Goal: Task Accomplishment & Management: Complete application form

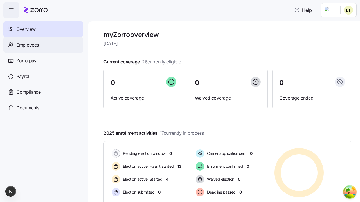
click at [27, 45] on span "Employees" at bounding box center [27, 45] width 22 height 7
click at [330, 51] on html "Help Not Available Overview Employees Zorro pay Payroll Compliance Documents my…" at bounding box center [180, 99] width 360 height 199
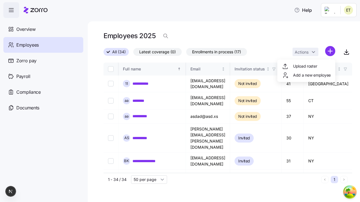
click at [306, 75] on span "Add a new employee" at bounding box center [312, 76] width 38 height 6
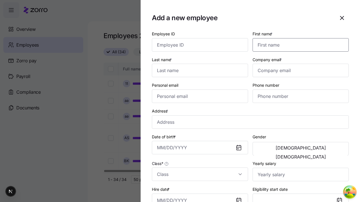
click at [298, 38] on input "First name *" at bounding box center [300, 44] width 96 height 13
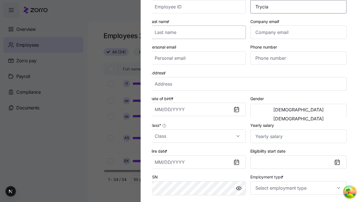
type input "Trycia"
click at [200, 32] on input "Last name *" at bounding box center [198, 32] width 96 height 13
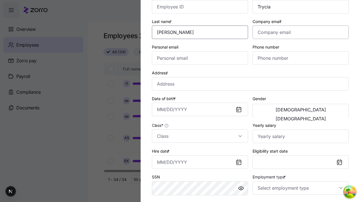
type input "[PERSON_NAME]"
click at [300, 32] on input "Company email *" at bounding box center [300, 32] width 96 height 13
type input "[EMAIL_ADDRESS][DOMAIN_NAME]"
click at [200, 58] on input "Personal email" at bounding box center [200, 57] width 96 height 13
type input "[EMAIL_ADDRESS][DOMAIN_NAME]"
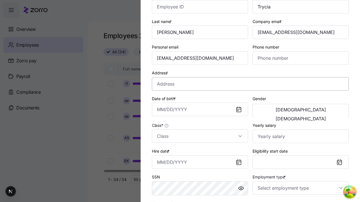
click at [250, 84] on input "Address *" at bounding box center [250, 83] width 197 height 13
type input "[GEOGRAPHIC_DATA][US_STATE], [GEOGRAPHIC_DATA], [GEOGRAPHIC_DATA]"
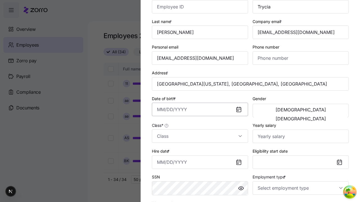
click at [200, 110] on input "Date of birth *" at bounding box center [200, 109] width 96 height 13
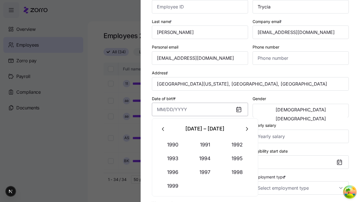
click at [205, 159] on button "1994" at bounding box center [205, 158] width 32 height 13
type input "[DATE]"
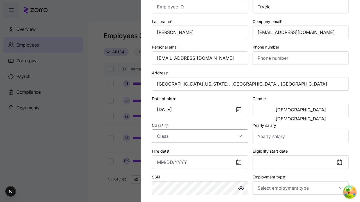
click at [277, 111] on span "[DEMOGRAPHIC_DATA]" at bounding box center [300, 110] width 50 height 4
click at [200, 136] on input "Class *" at bounding box center [200, 136] width 96 height 13
click at [0, 0] on div "class1" at bounding box center [0, 0] width 0 height 0
type input "class1"
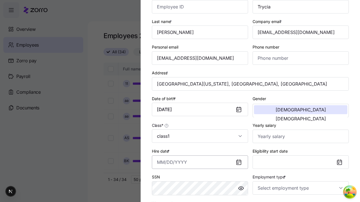
click at [200, 162] on input "Hire date *" at bounding box center [200, 162] width 96 height 13
type input "[DATE]"
click at [300, 188] on input "Employment type *" at bounding box center [300, 188] width 96 height 13
click at [0, 0] on div "Full Time" at bounding box center [0, 0] width 0 height 0
type input "Full Time"
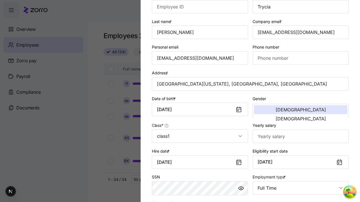
click at [200, 153] on div "Salary" at bounding box center [200, 153] width 92 height 12
type input "Salary"
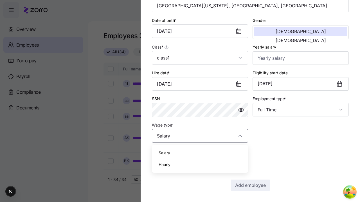
click at [250, 186] on span "Add employee" at bounding box center [250, 185] width 31 height 7
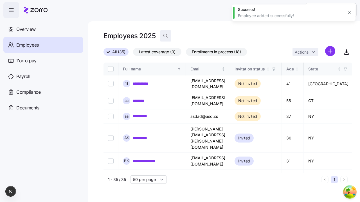
click at [165, 36] on icon "button" at bounding box center [166, 36] width 6 height 6
click at [216, 36] on input at bounding box center [216, 35] width 112 height 9
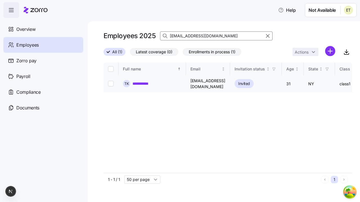
type input "[EMAIL_ADDRESS][DOMAIN_NAME]"
click at [142, 82] on link "**********" at bounding box center [142, 84] width 20 height 6
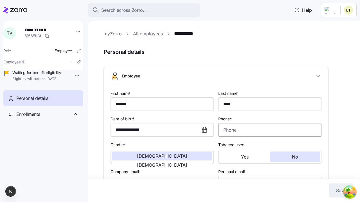
click at [270, 130] on input "Phone*" at bounding box center [269, 129] width 103 height 13
type input "[PHONE_NUMBER]"
